Goal: Information Seeking & Learning: Learn about a topic

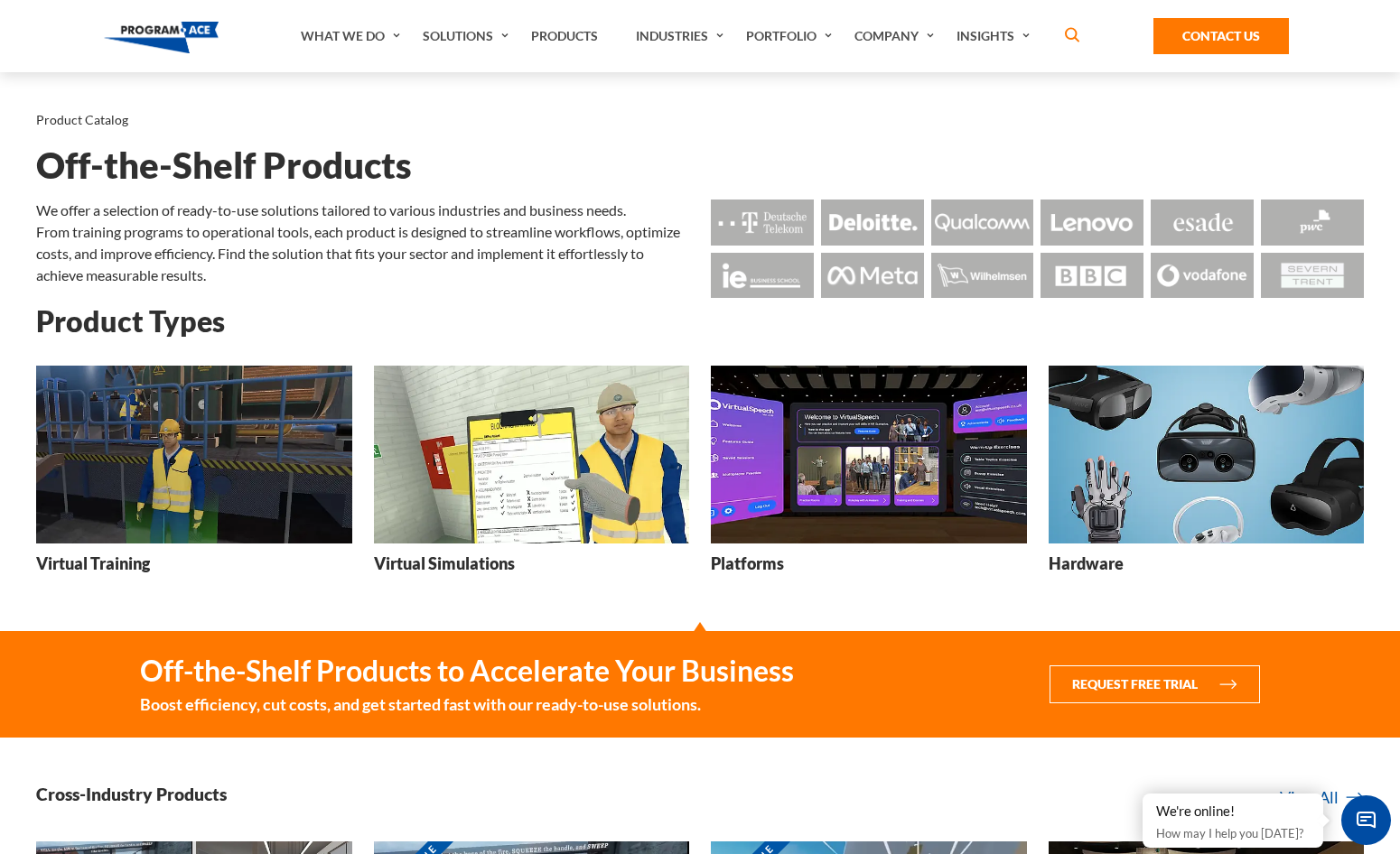
click at [125, 561] on h3 "Virtual Training" at bounding box center [93, 563] width 114 height 23
